Goal: Information Seeking & Learning: Learn about a topic

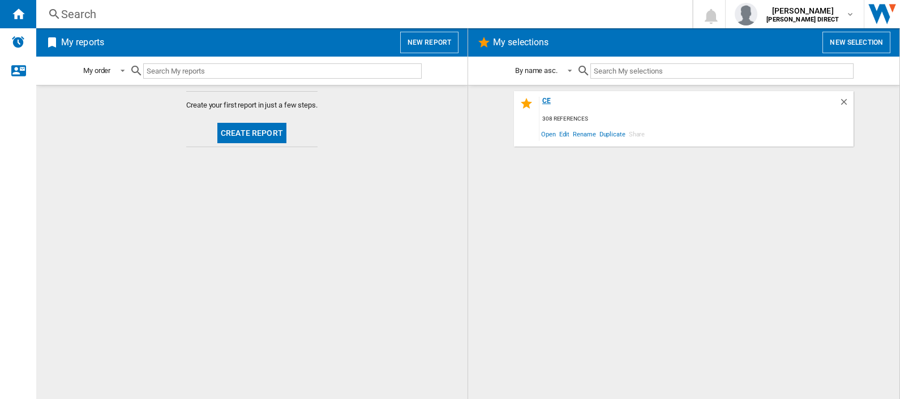
click at [547, 102] on div "CE" at bounding box center [688, 104] width 299 height 15
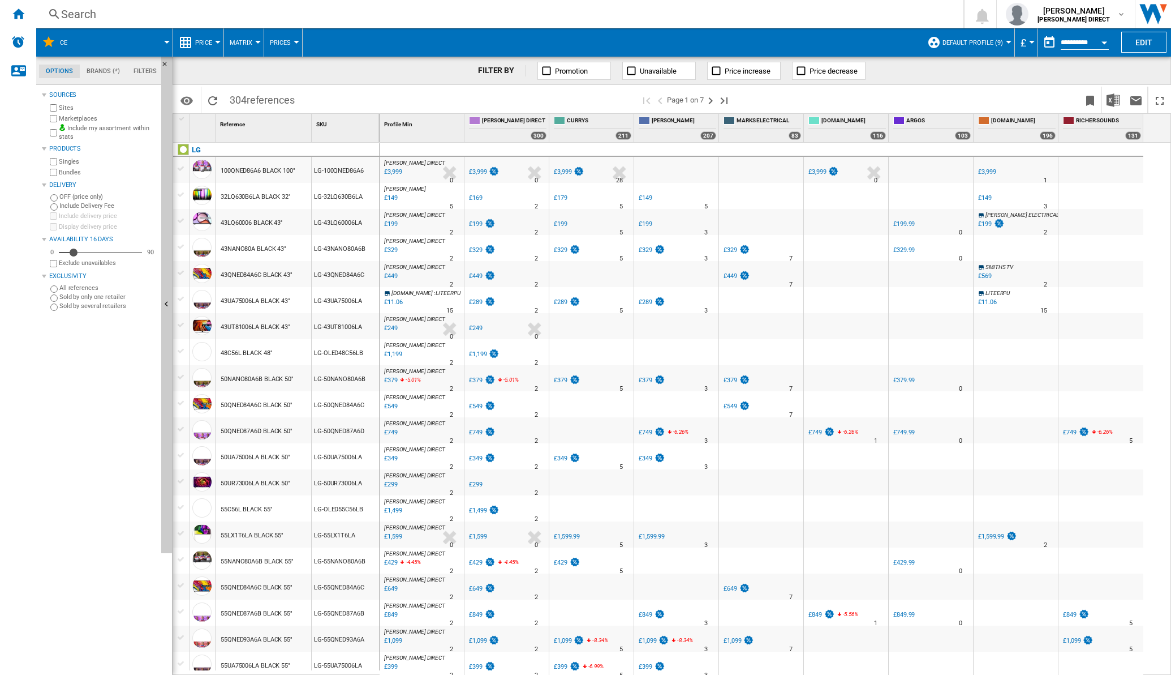
click at [255, 40] on button "Matrix" at bounding box center [244, 42] width 28 height 28
click at [253, 101] on span "Ranking" at bounding box center [248, 97] width 31 height 10
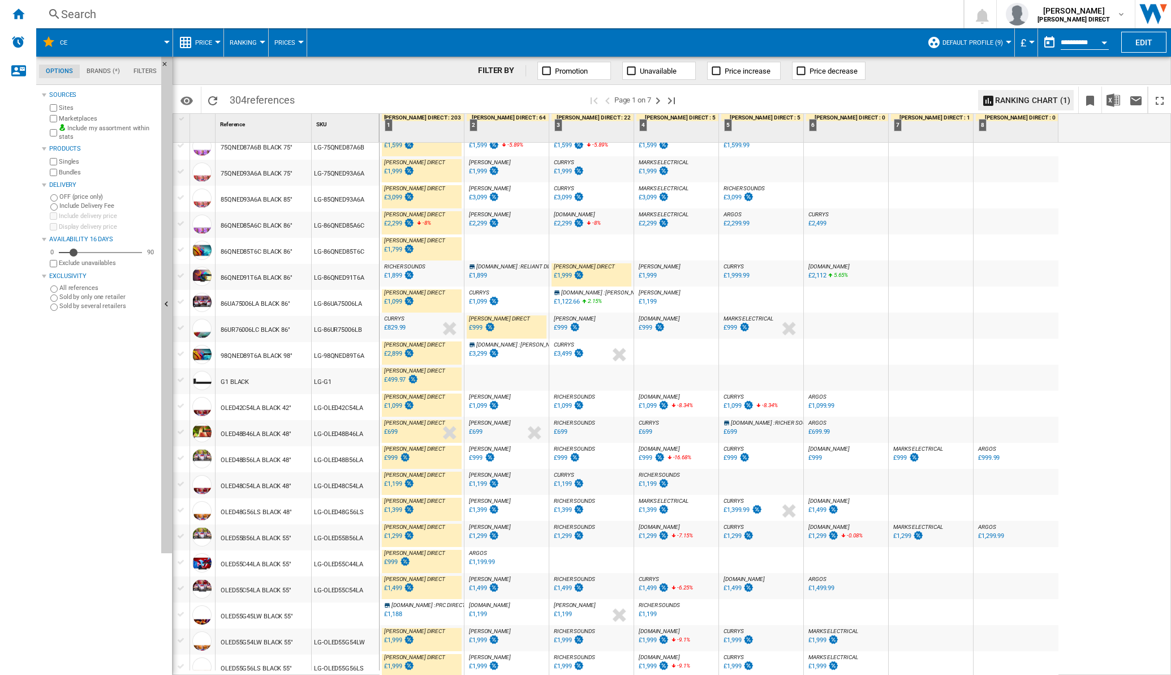
scroll to position [782, 0]
click at [665, 102] on ng-md-icon "Next page" at bounding box center [658, 101] width 14 height 14
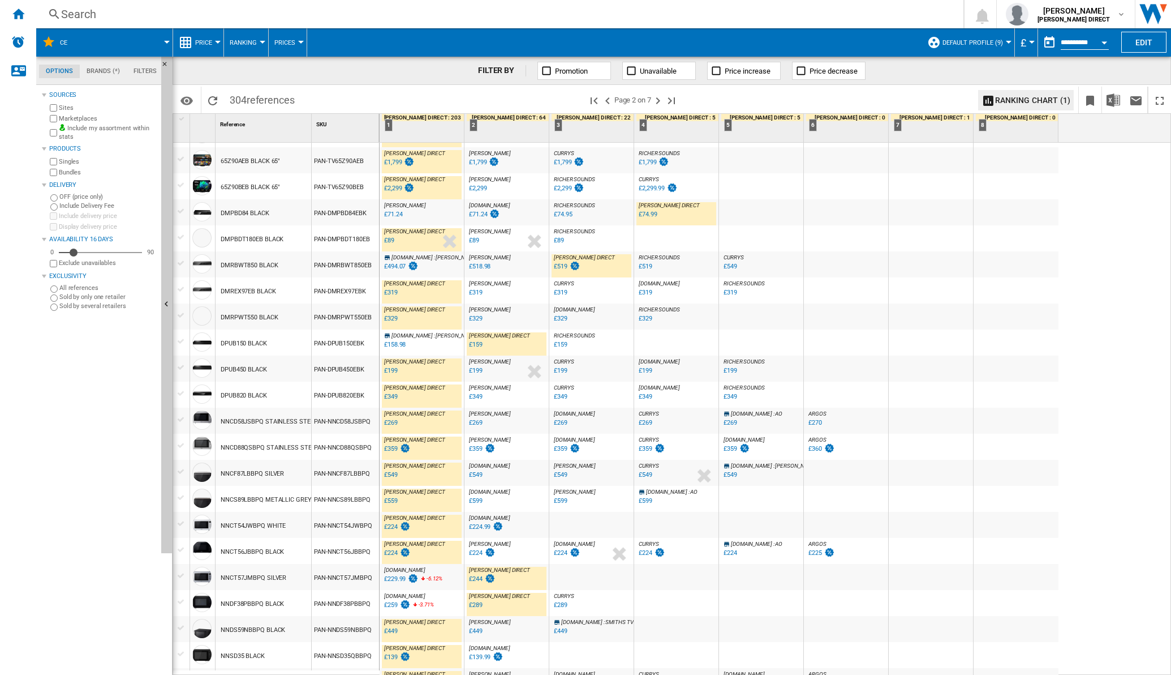
scroll to position [795, 0]
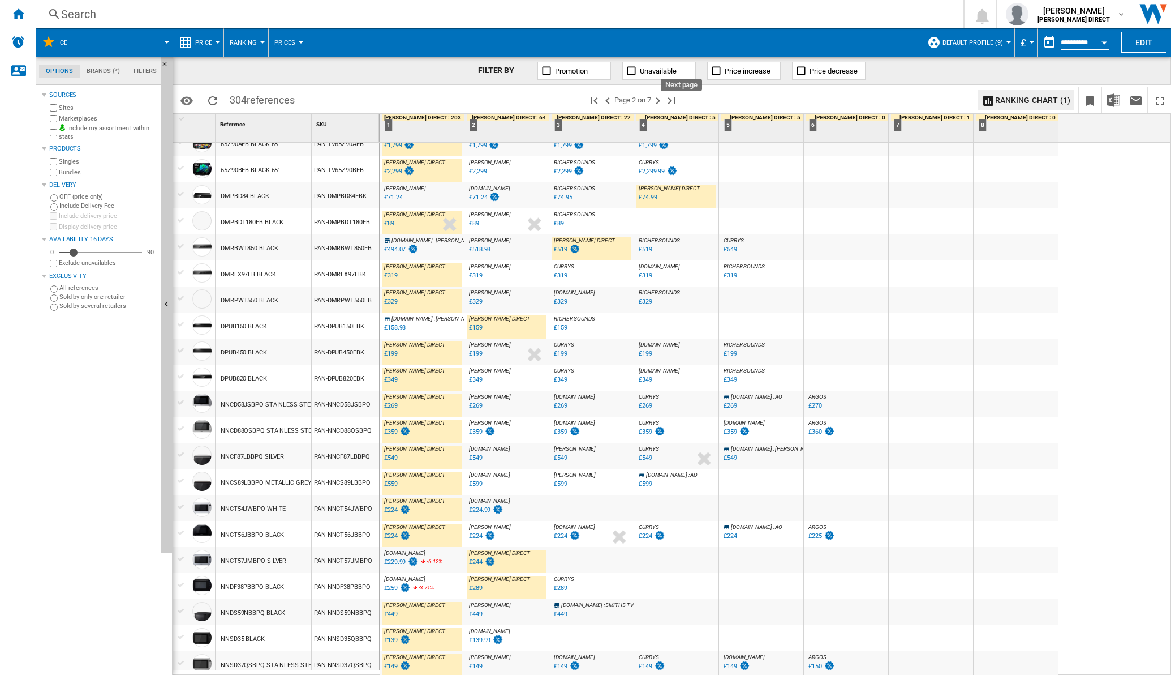
drag, startPoint x: 664, startPoint y: 102, endPoint x: 829, endPoint y: 2, distance: 193.2
click at [664, 102] on ng-md-icon "Next page" at bounding box center [658, 101] width 14 height 14
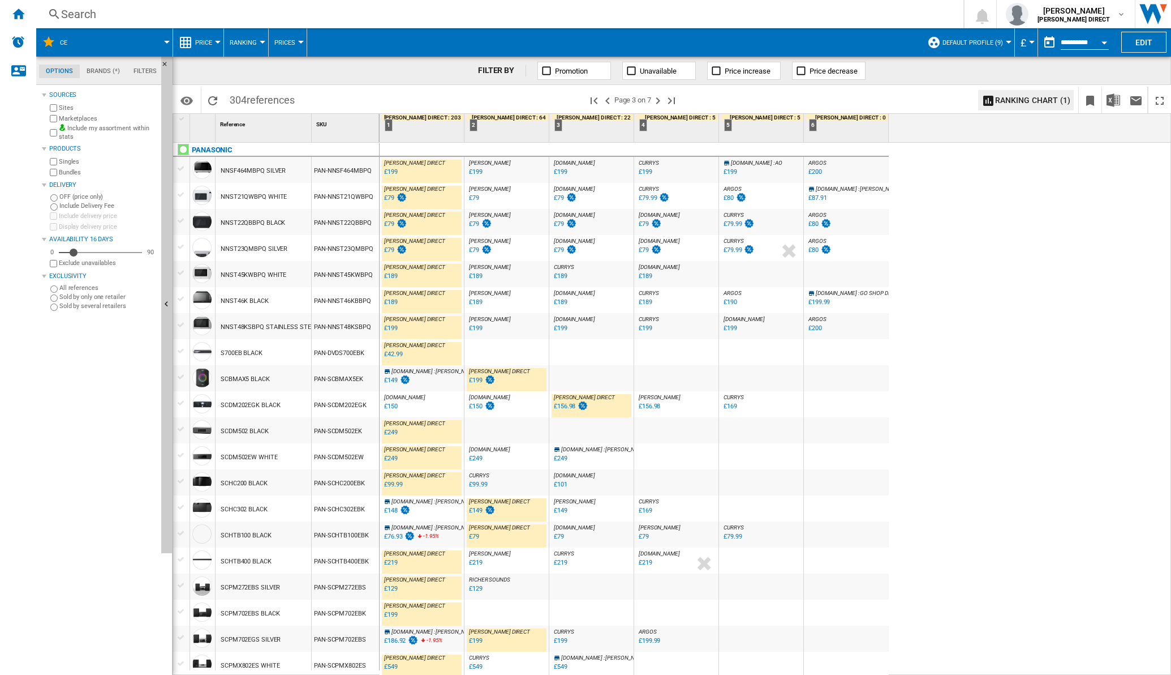
scroll to position [70, 0]
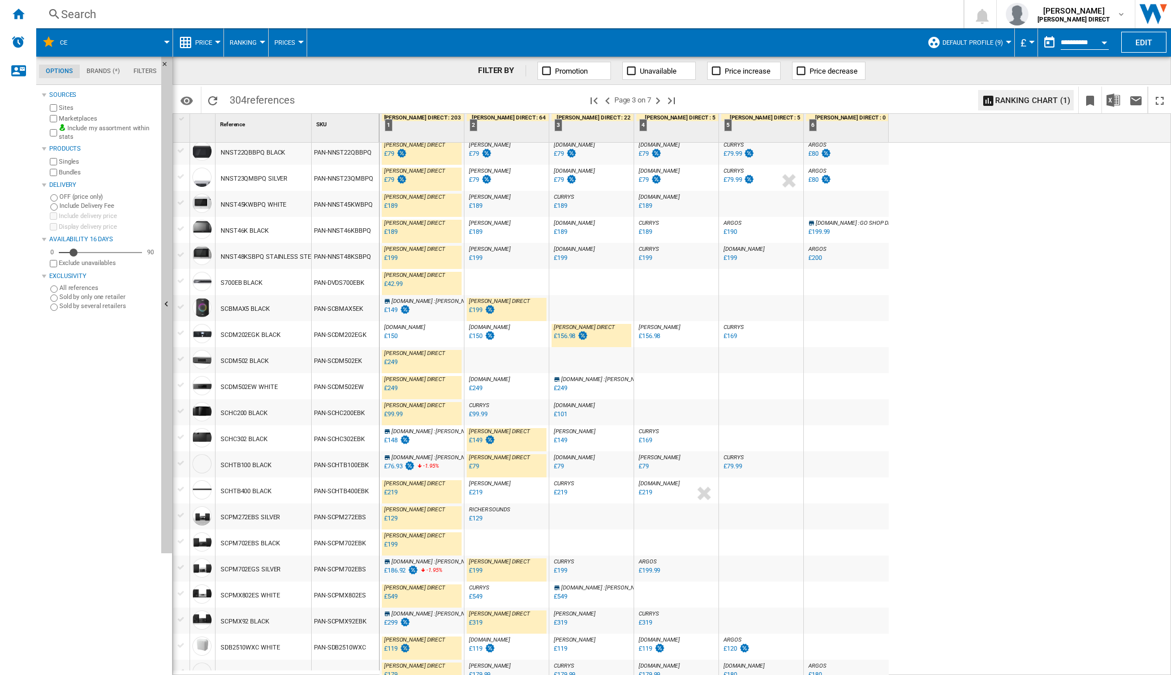
click at [649, 337] on div "£156.98" at bounding box center [650, 335] width 22 height 7
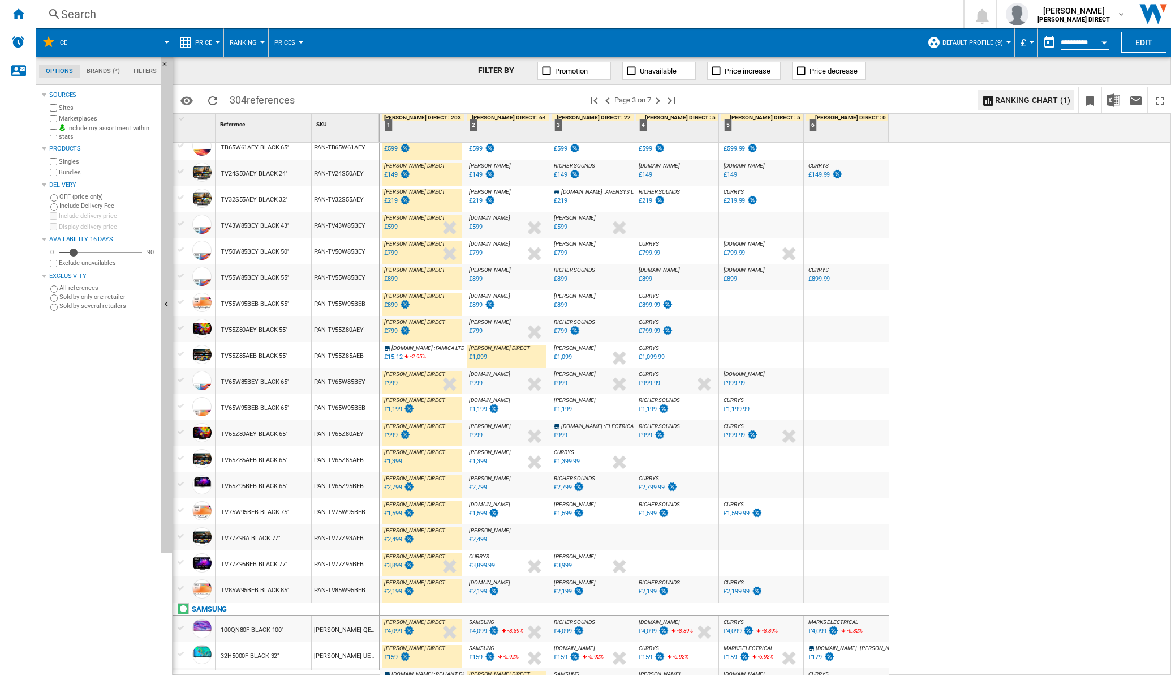
scroll to position [795, 0]
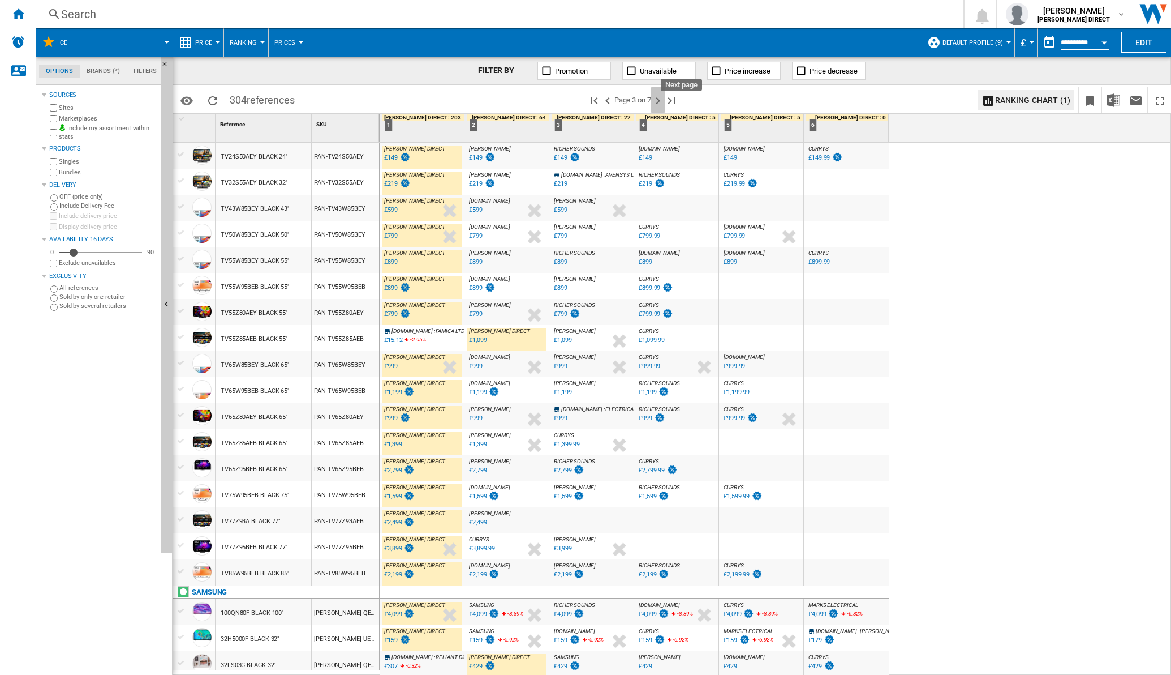
click at [662, 96] on ng-md-icon "Next page" at bounding box center [658, 101] width 14 height 14
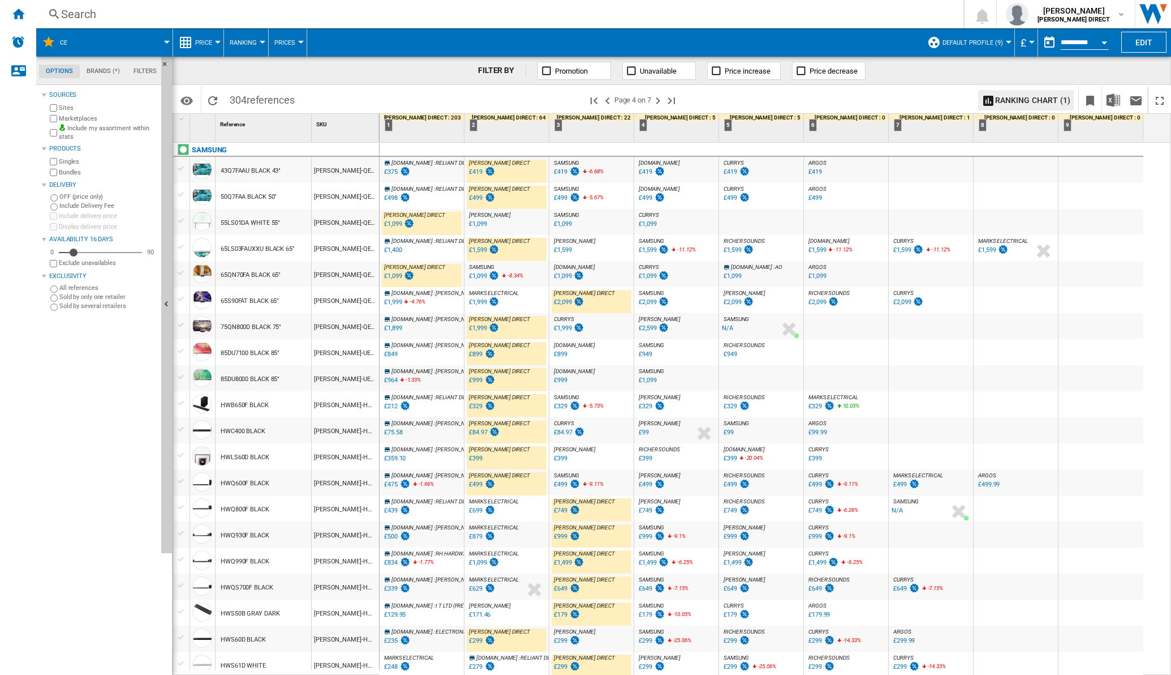
click at [483, 302] on div "£1,999" at bounding box center [478, 301] width 18 height 7
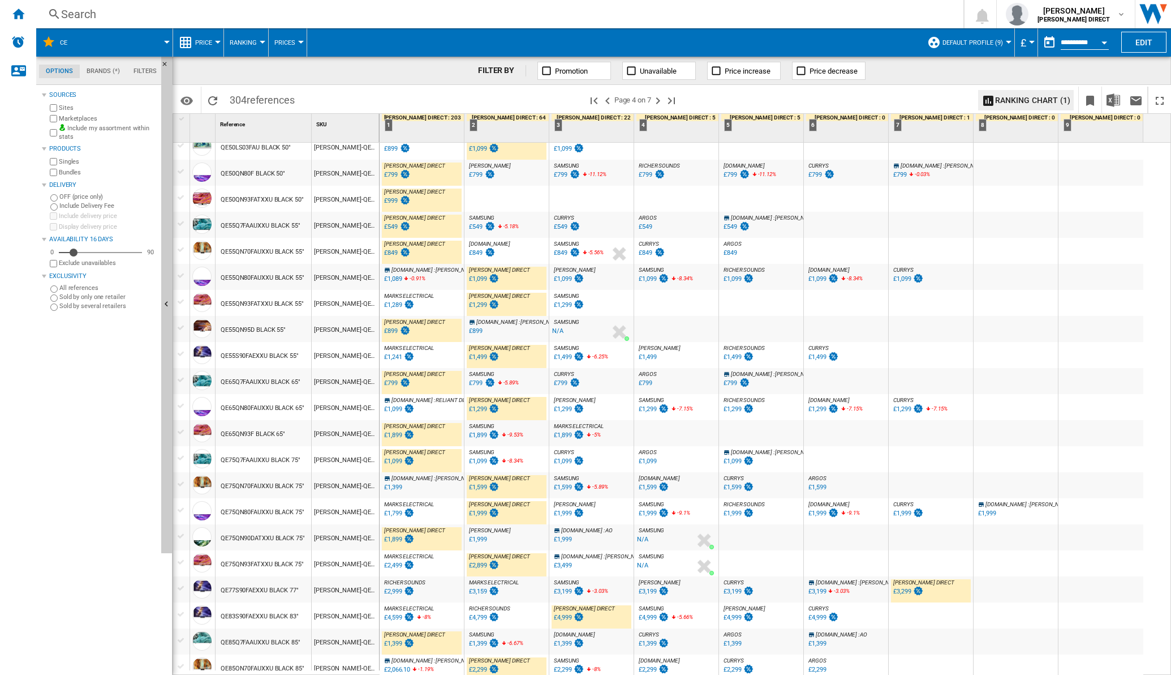
scroll to position [782, 0]
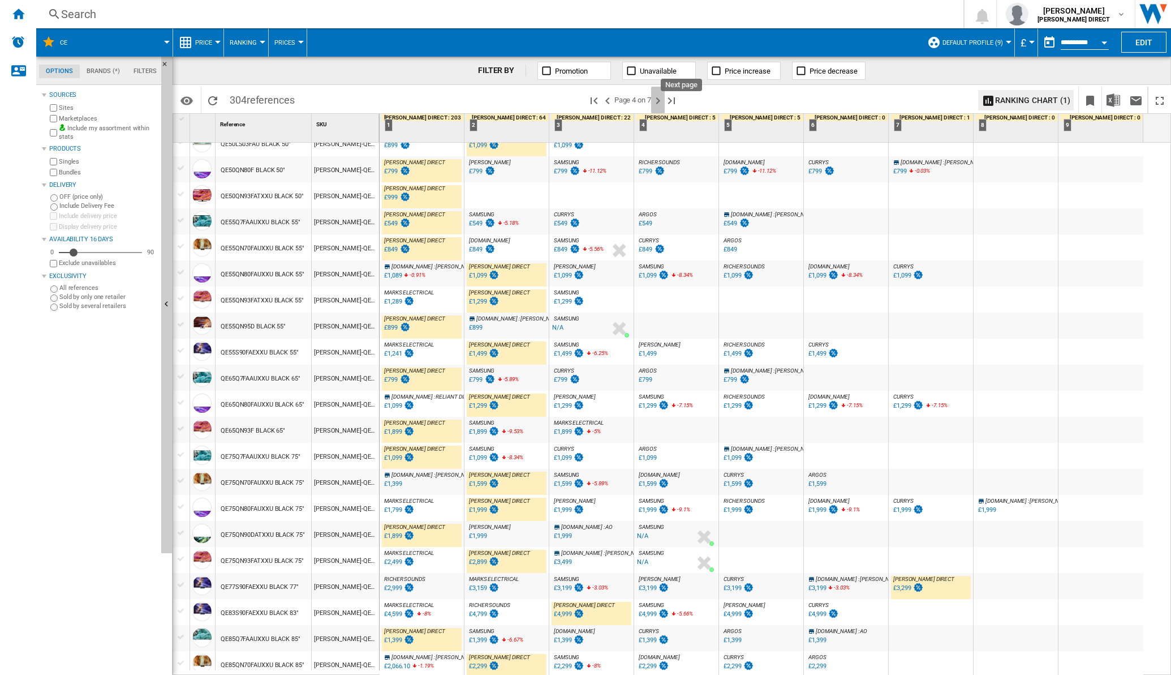
click at [660, 102] on ng-md-icon "Next page" at bounding box center [658, 101] width 14 height 14
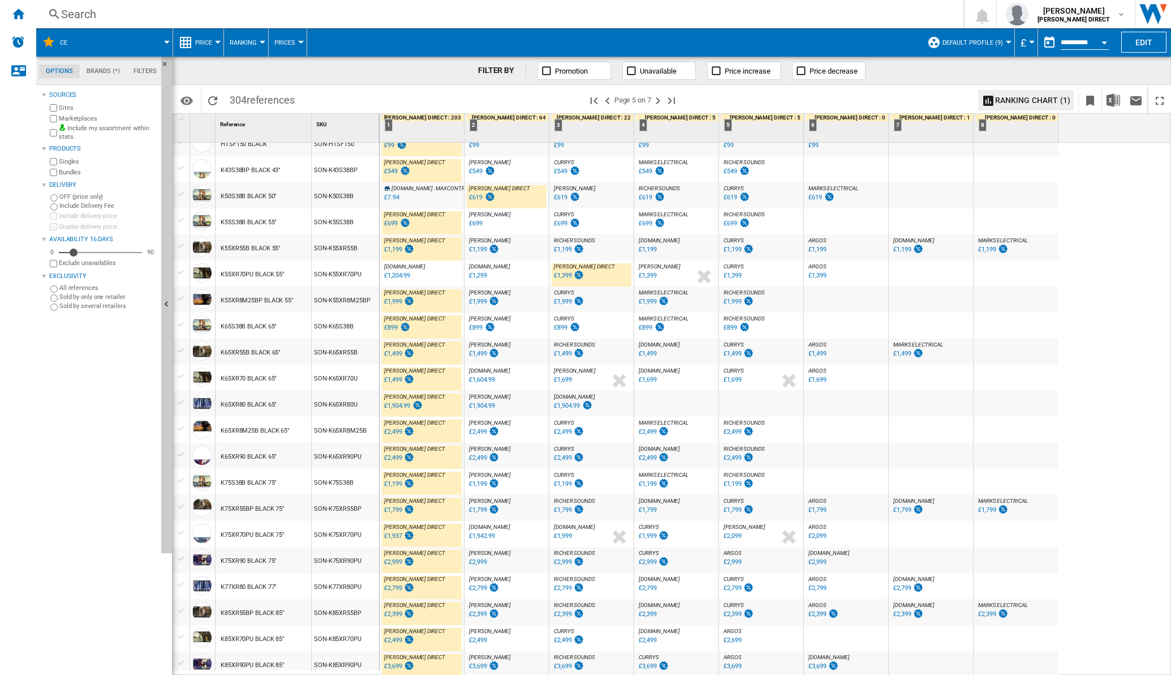
scroll to position [795, 0]
click at [660, 100] on ng-md-icon "Next page" at bounding box center [658, 101] width 14 height 14
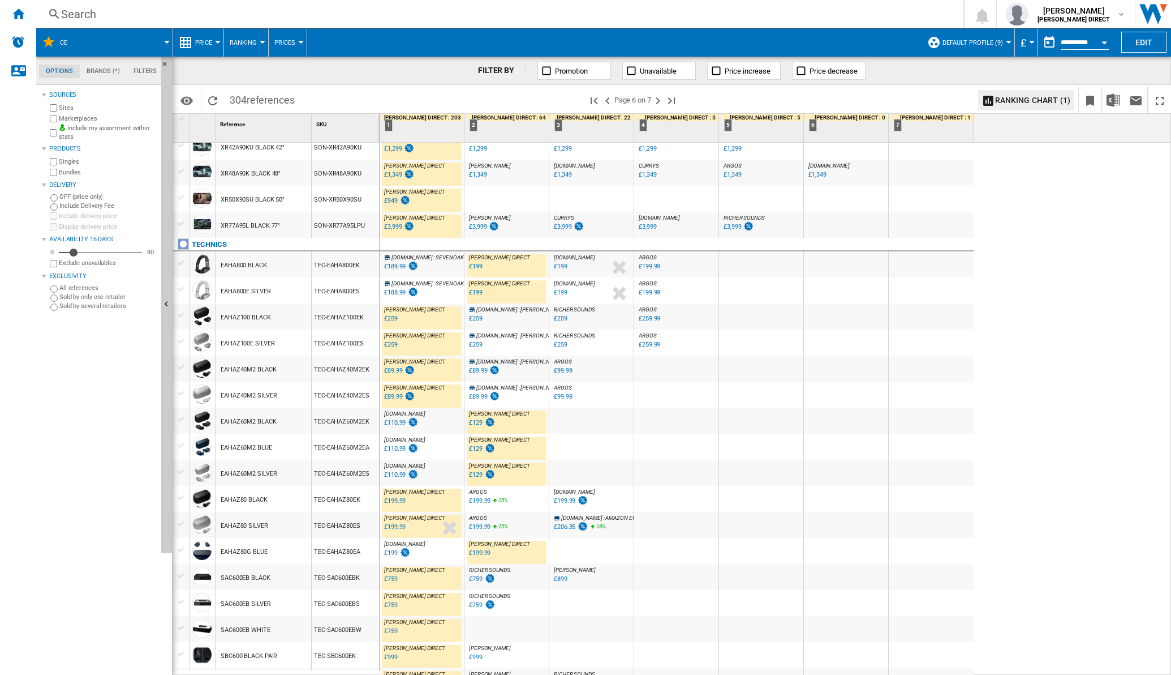
scroll to position [795, 0]
